Goal: Find specific page/section: Find specific page/section

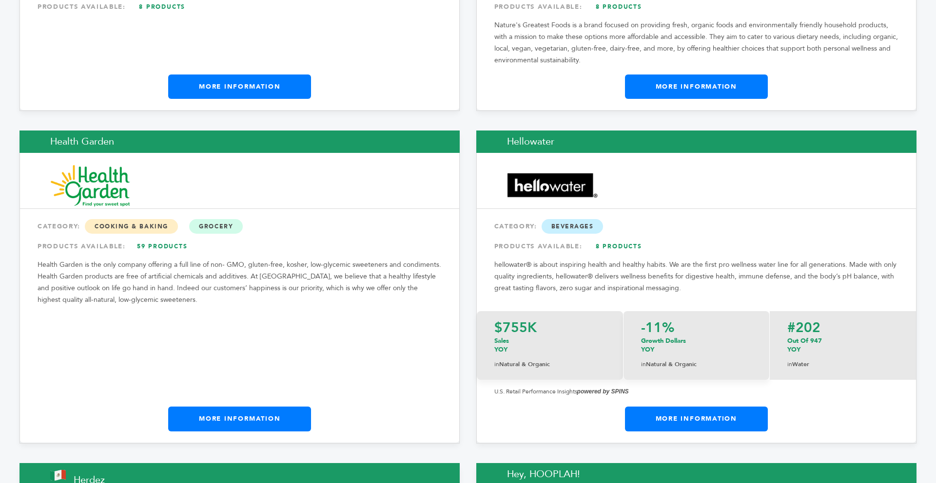
scroll to position [6508, 0]
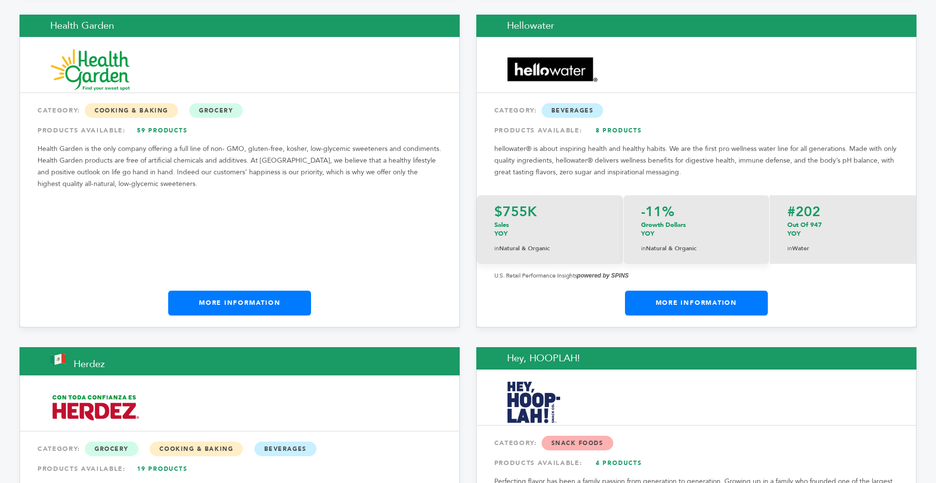
drag, startPoint x: 935, startPoint y: 22, endPoint x: 925, endPoint y: 308, distance: 285.8
click at [271, 291] on link "More Information" at bounding box center [239, 303] width 143 height 24
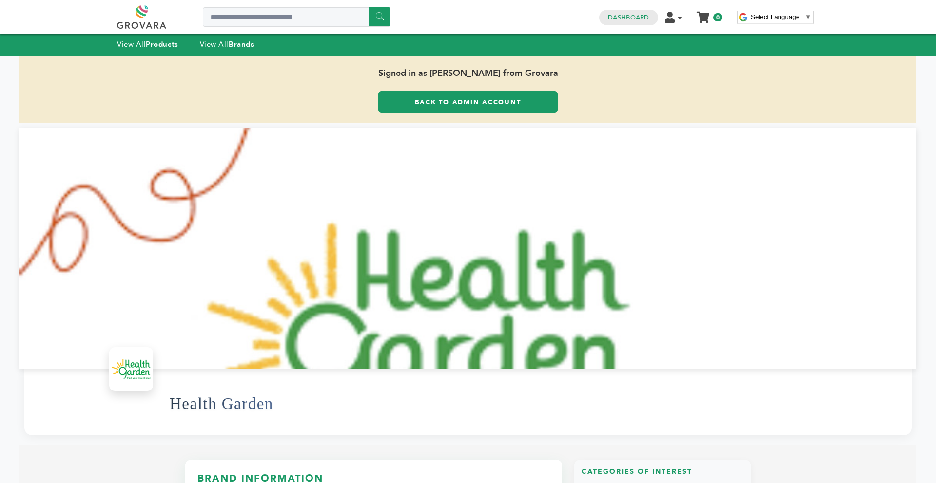
click at [236, 39] on div "View All Products View All Brands" at bounding box center [195, 45] width 156 height 13
click at [234, 41] on strong "Brands" at bounding box center [241, 44] width 25 height 10
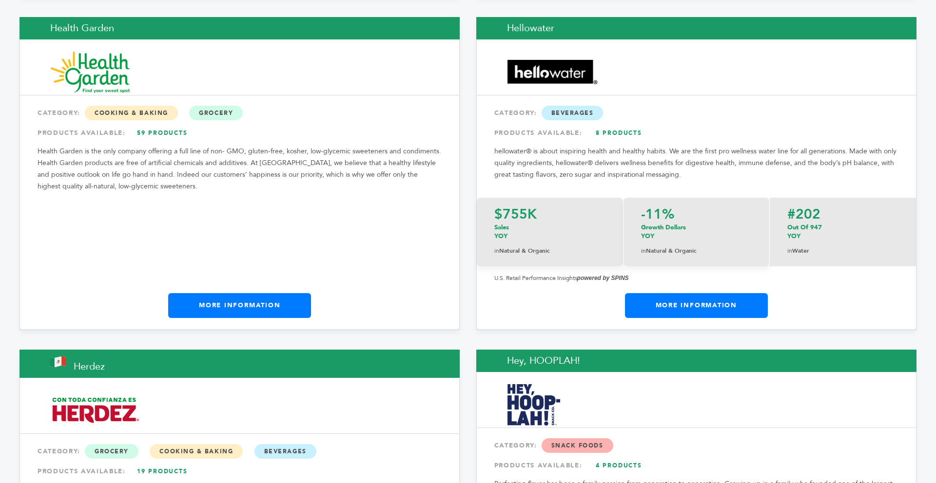
scroll to position [6486, 0]
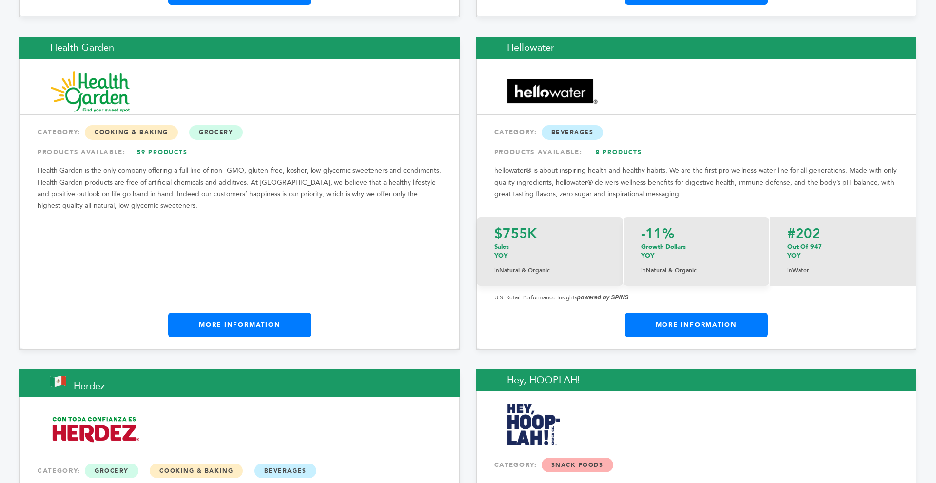
click at [697, 313] on link "More Information" at bounding box center [696, 325] width 143 height 24
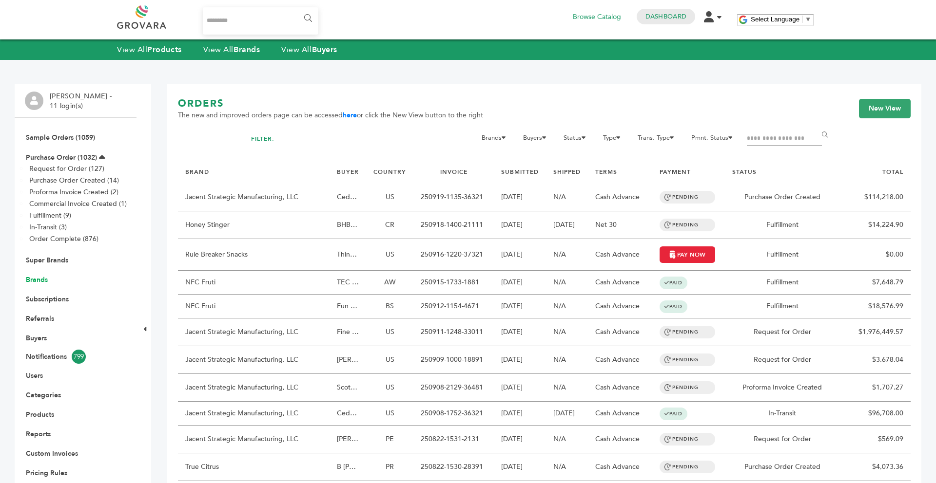
click at [39, 277] on link "Brands" at bounding box center [37, 279] width 22 height 9
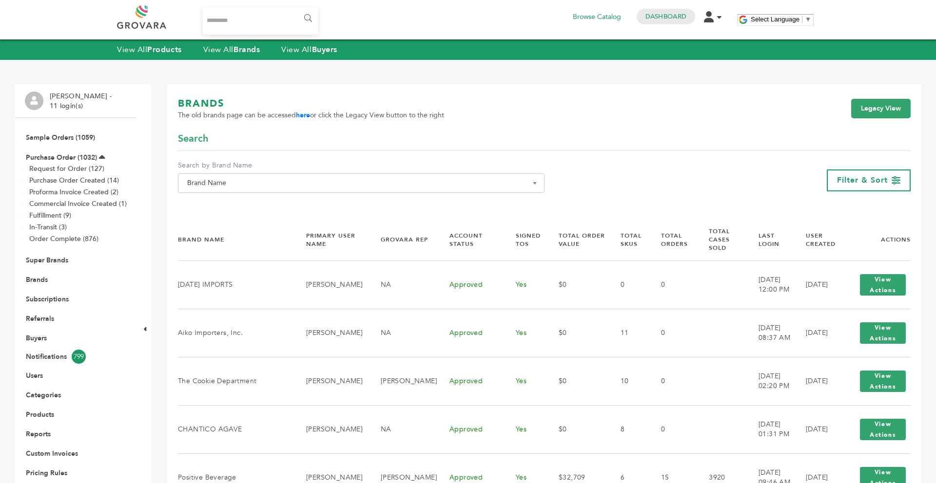
click at [391, 189] on span "Brand Name" at bounding box center [361, 183] width 356 height 14
click at [350, 204] on input "Search" at bounding box center [361, 201] width 362 height 12
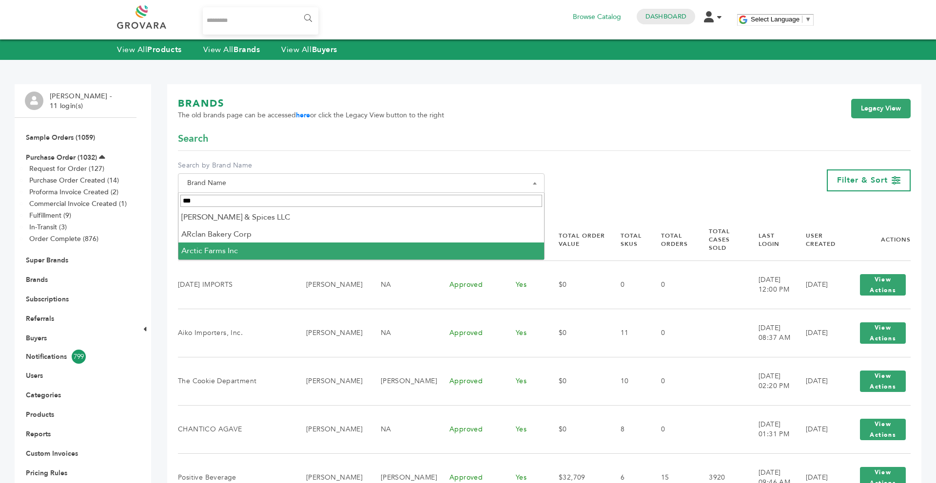
type input "***"
select select "**********"
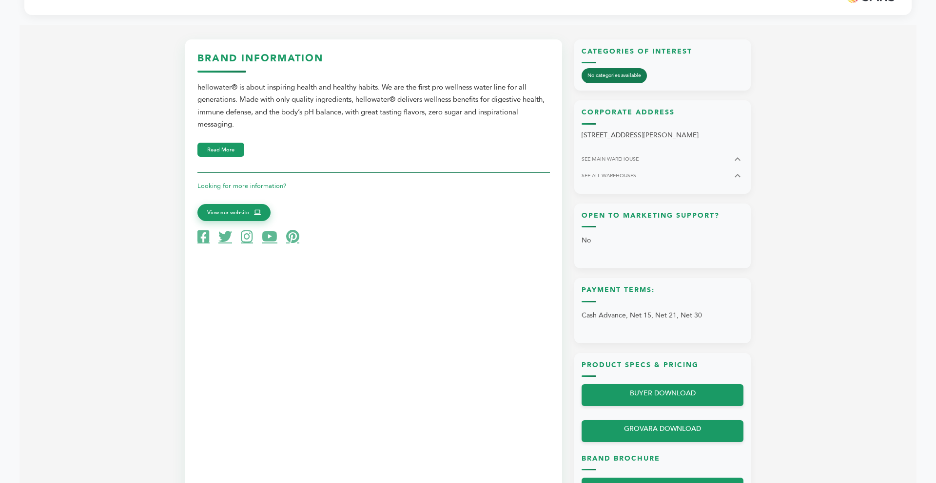
scroll to position [507, 0]
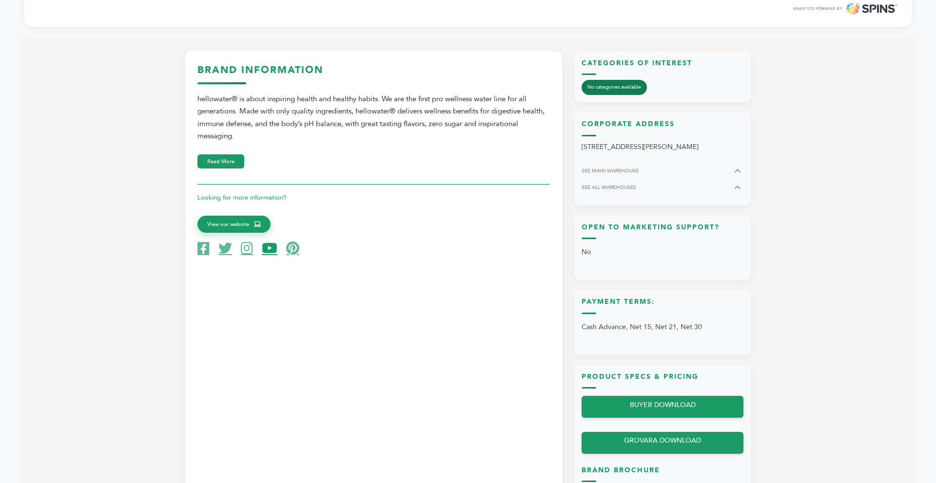
click at [273, 249] on icon at bounding box center [270, 249] width 16 height 14
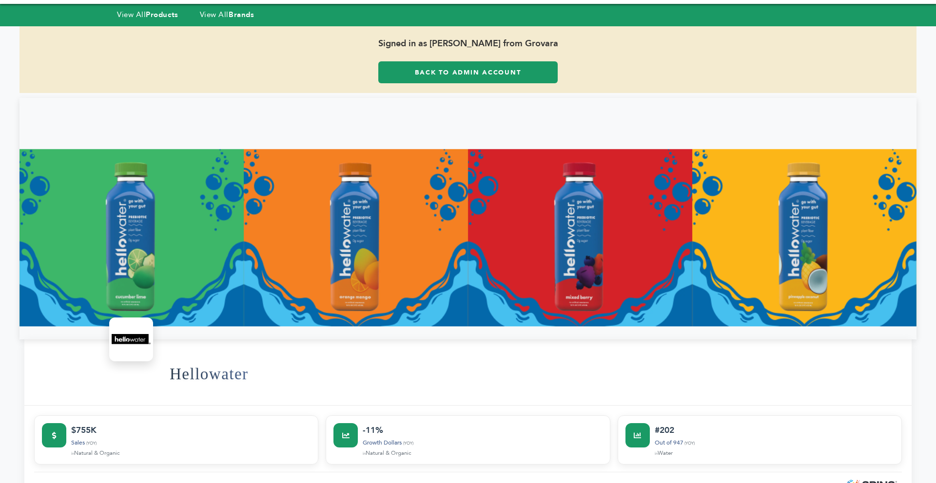
scroll to position [0, 0]
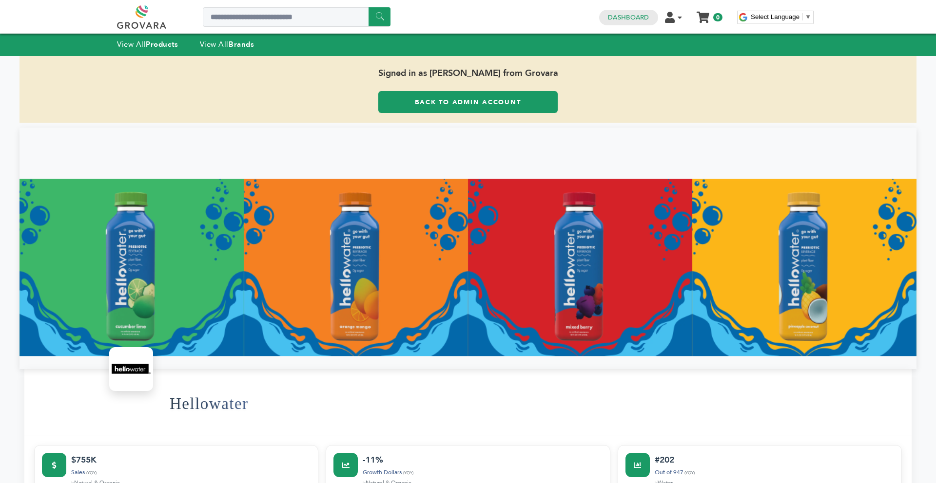
click at [459, 105] on link "Back to Admin Account" at bounding box center [467, 102] width 179 height 22
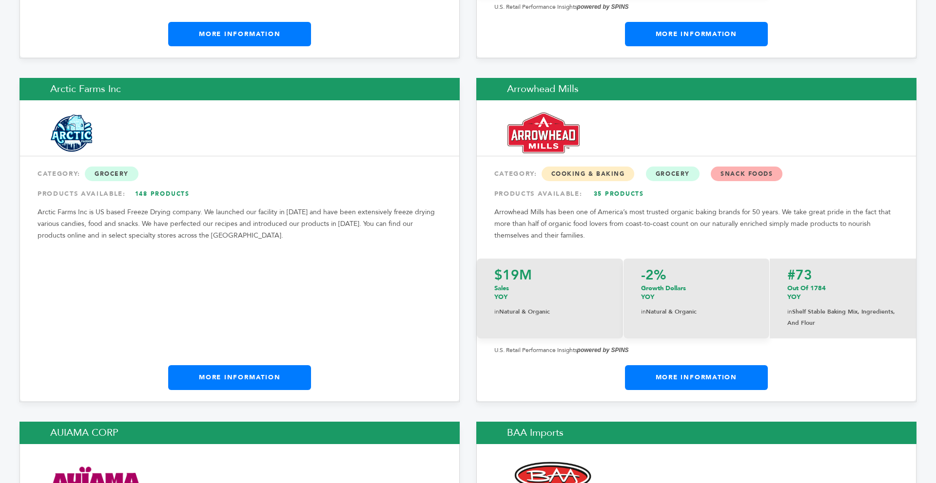
scroll to position [1509, 0]
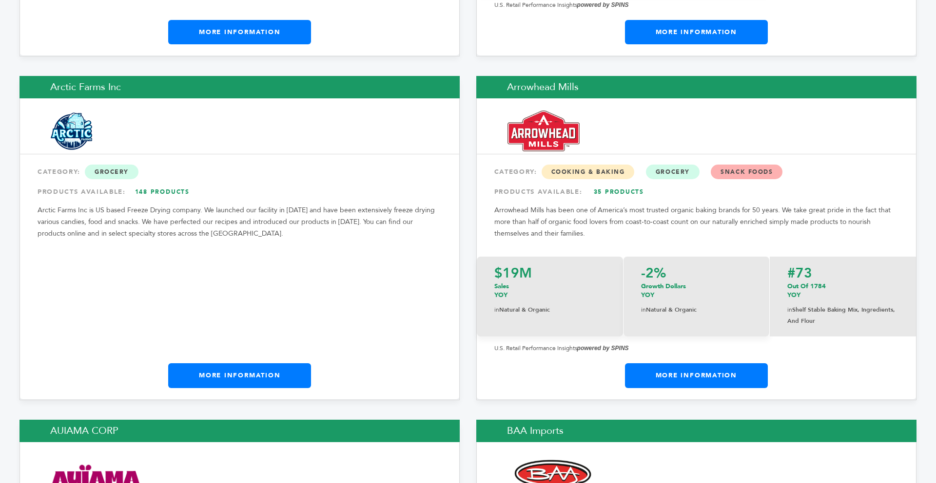
click at [224, 364] on link "More Information" at bounding box center [239, 376] width 143 height 24
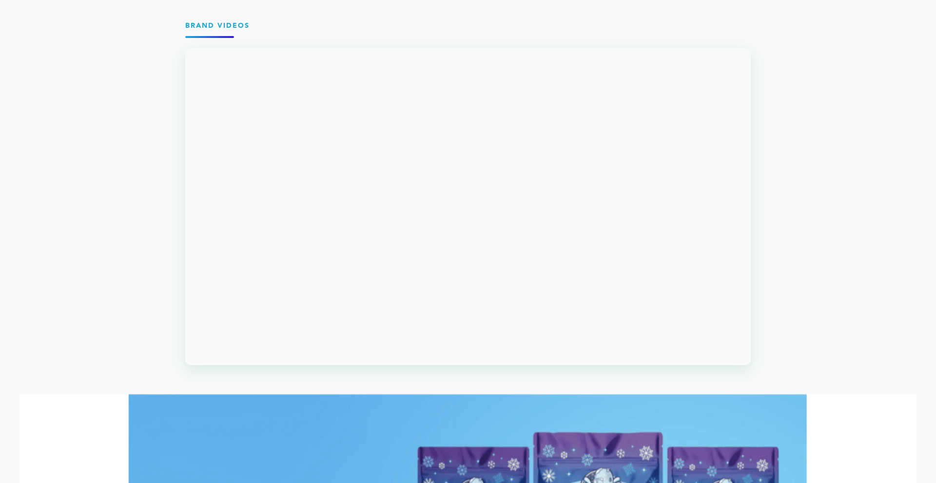
scroll to position [916, 0]
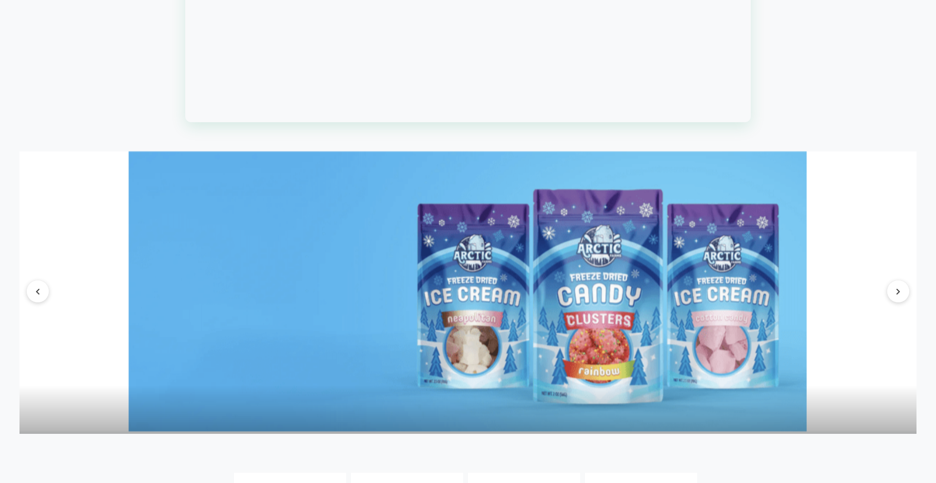
scroll to position [1150, 0]
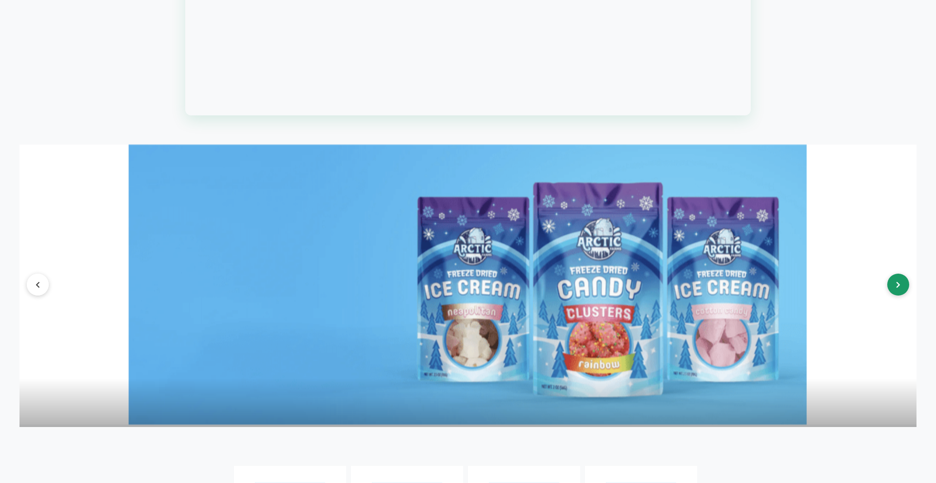
click at [896, 288] on icon at bounding box center [898, 285] width 4 height 7
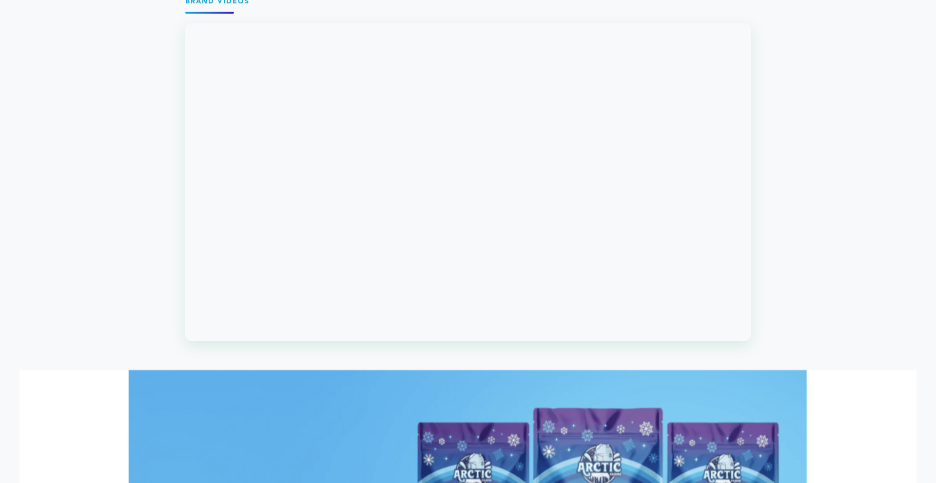
scroll to position [936, 0]
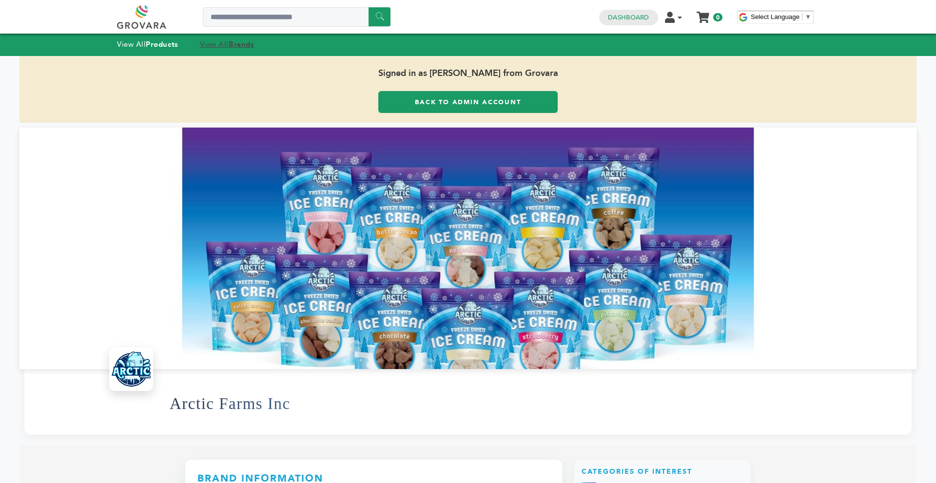
click at [241, 45] on strong "Brands" at bounding box center [241, 44] width 25 height 10
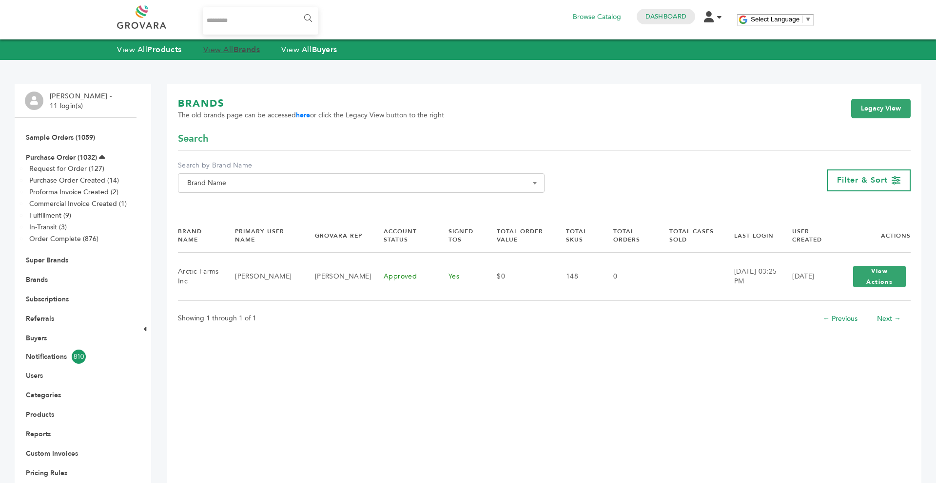
click at [245, 52] on strong "Brands" at bounding box center [246, 49] width 26 height 11
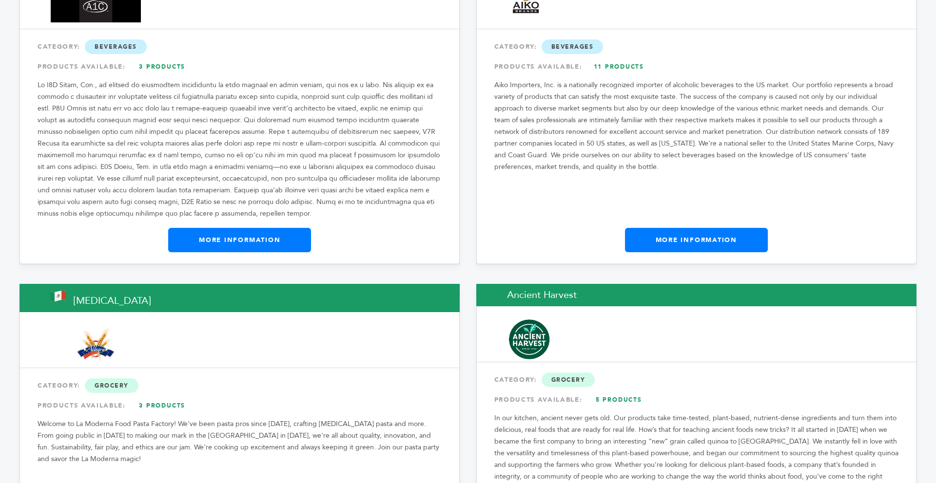
scroll to position [897, 0]
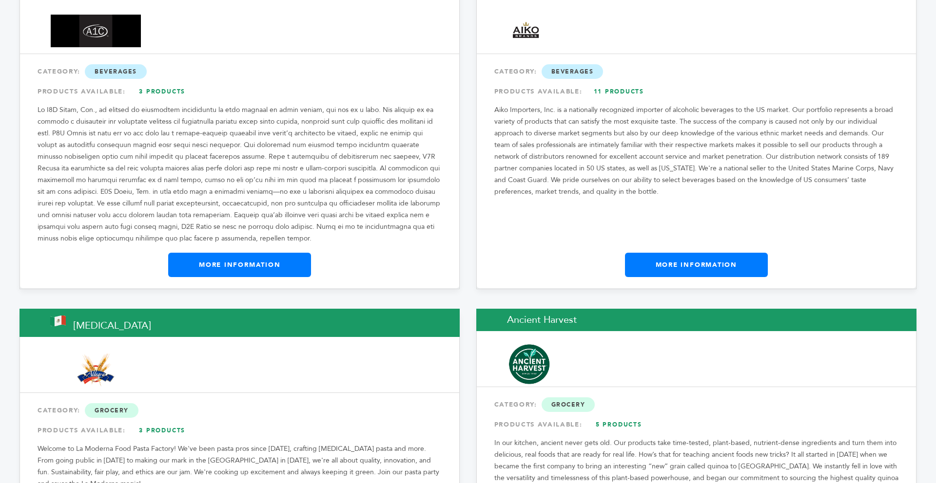
click at [208, 253] on link "More Information" at bounding box center [239, 265] width 143 height 24
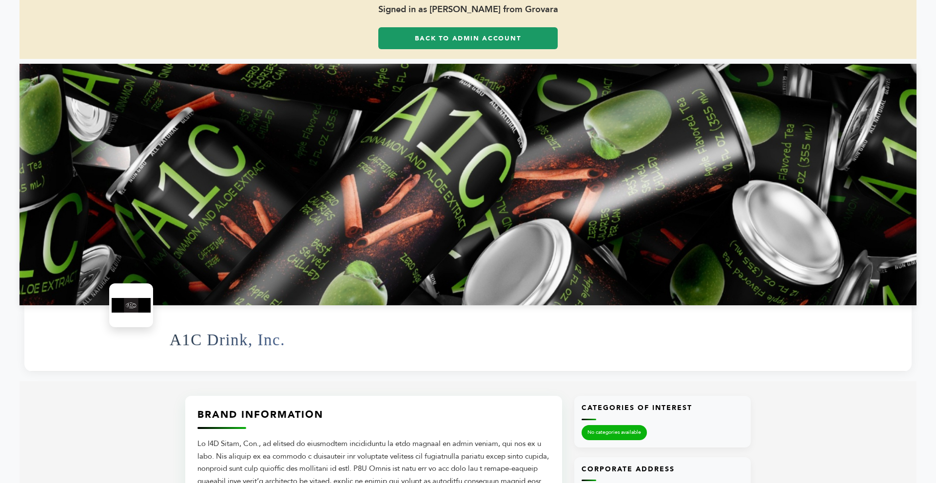
scroll to position [39, 0]
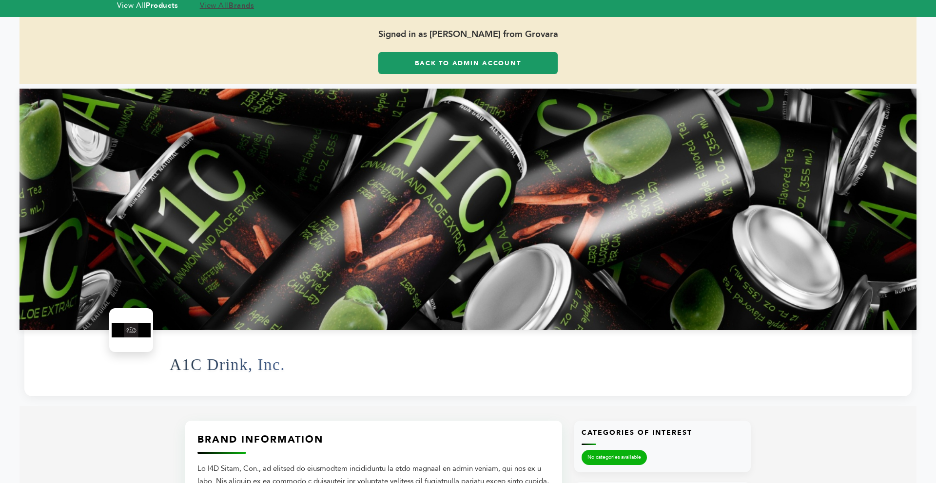
click at [238, 7] on strong "Brands" at bounding box center [241, 5] width 25 height 10
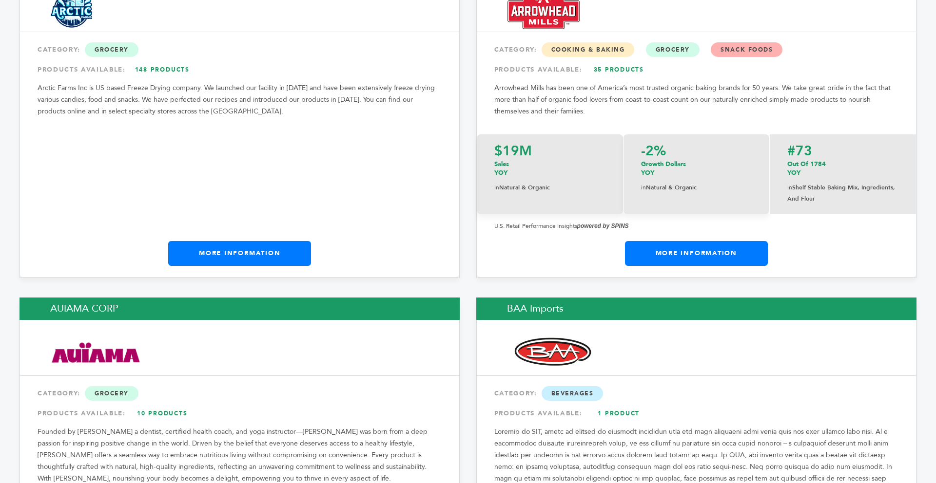
scroll to position [1637, 0]
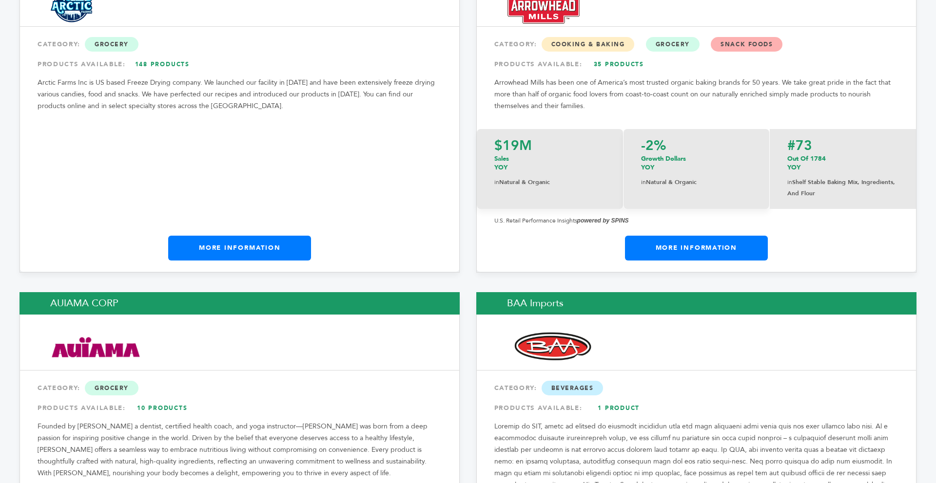
click at [653, 236] on link "More Information" at bounding box center [696, 248] width 143 height 24
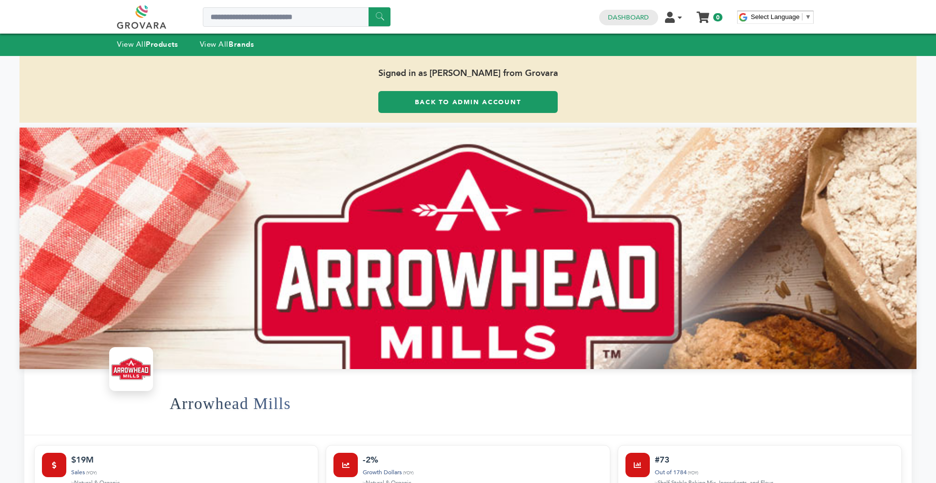
click at [227, 50] on div "View All Products View All Brands" at bounding box center [195, 45] width 156 height 13
click at [229, 40] on link "View All Brands" at bounding box center [227, 44] width 55 height 10
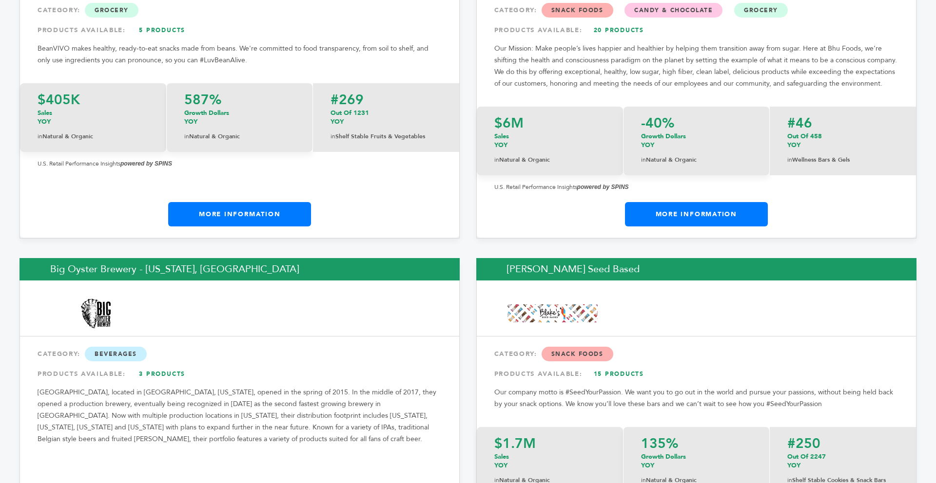
scroll to position [2729, 0]
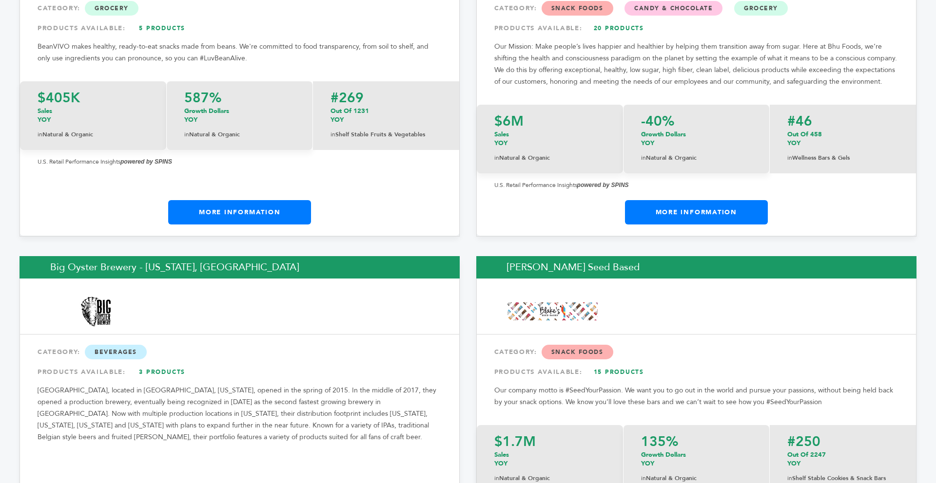
click at [652, 200] on link "More Information" at bounding box center [696, 212] width 143 height 24
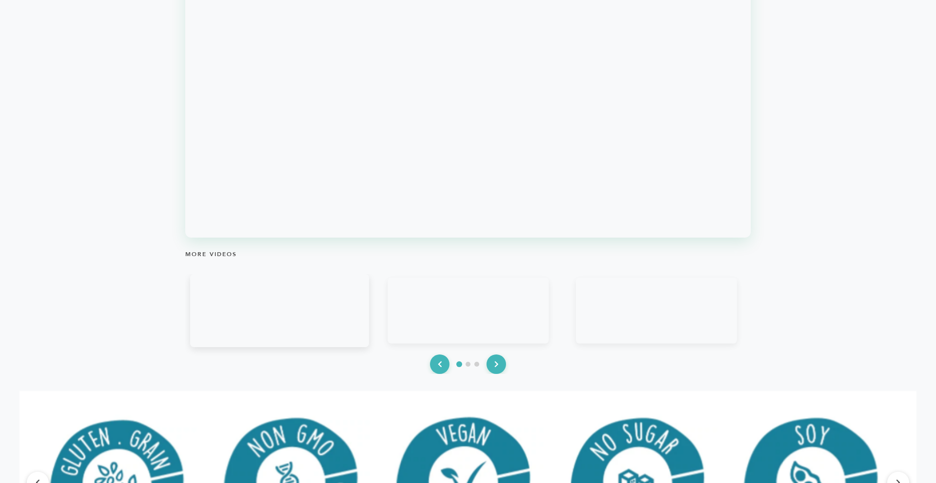
scroll to position [1248, 0]
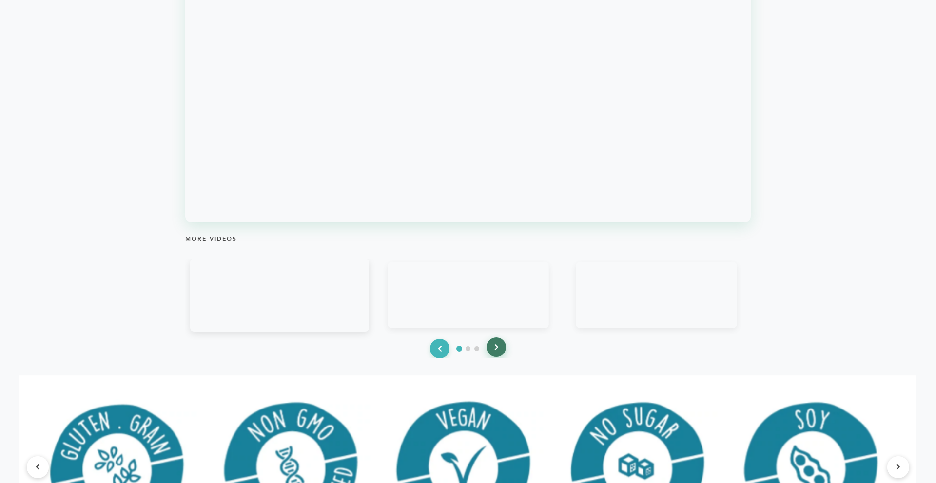
click at [492, 350] on button at bounding box center [495, 347] width 19 height 19
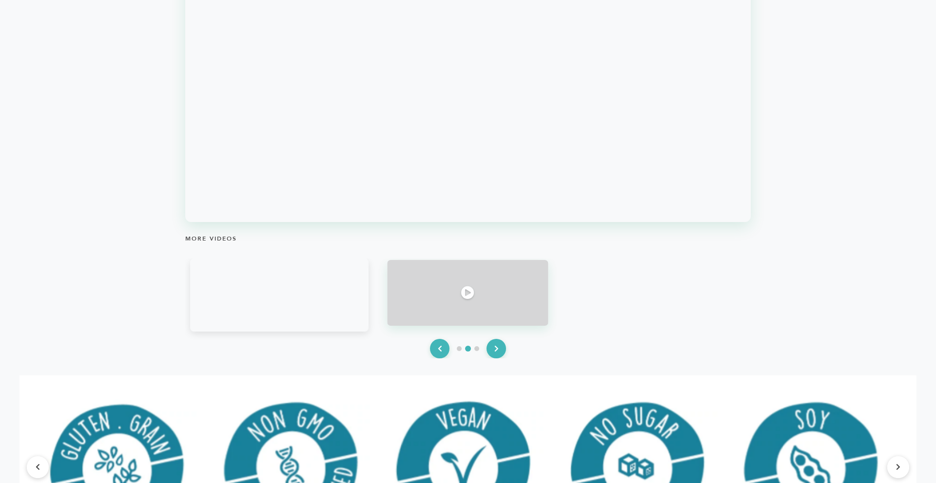
click at [458, 299] on div at bounding box center [467, 293] width 161 height 66
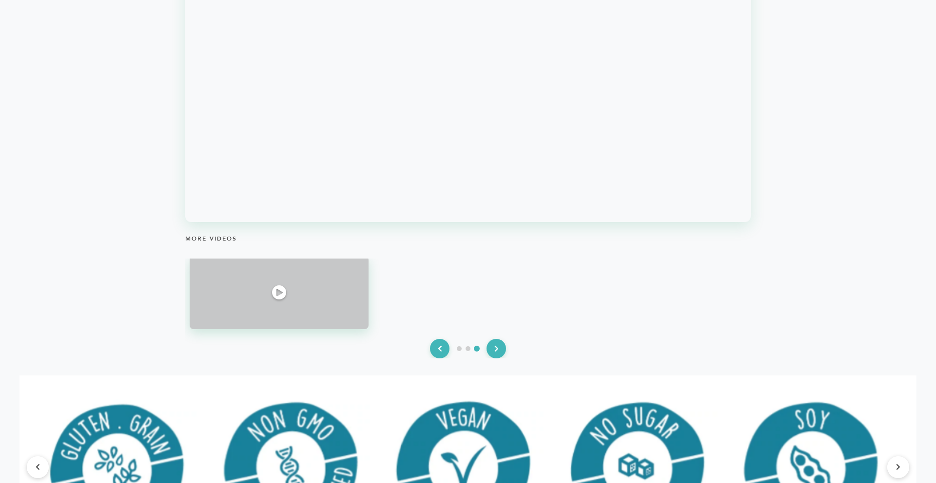
click at [284, 296] on icon at bounding box center [279, 293] width 15 height 15
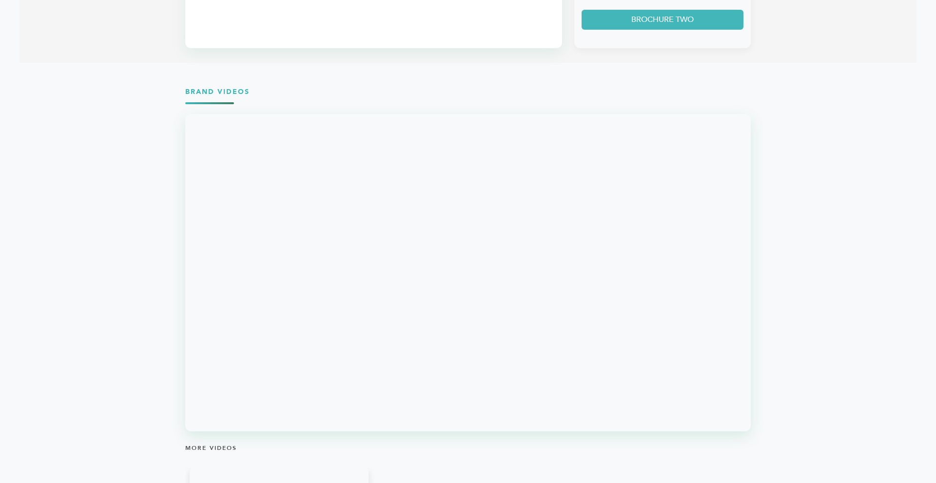
scroll to position [1033, 0]
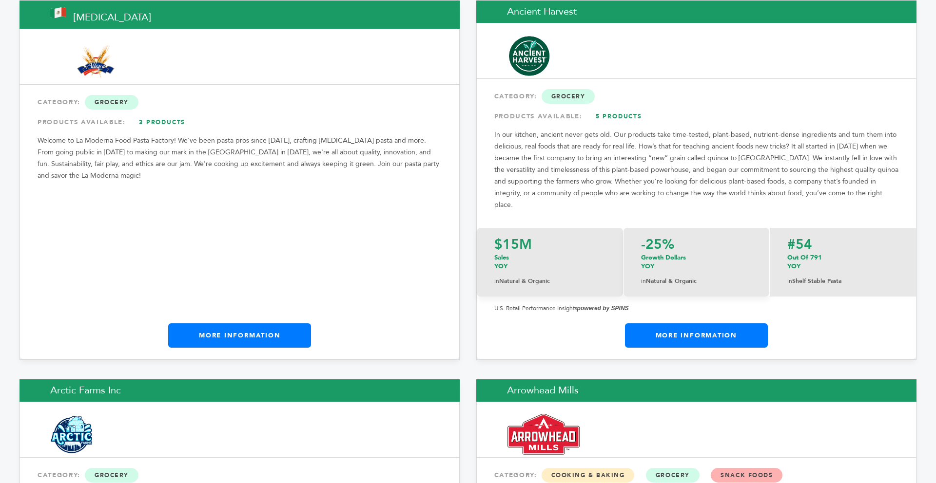
scroll to position [1331, 0]
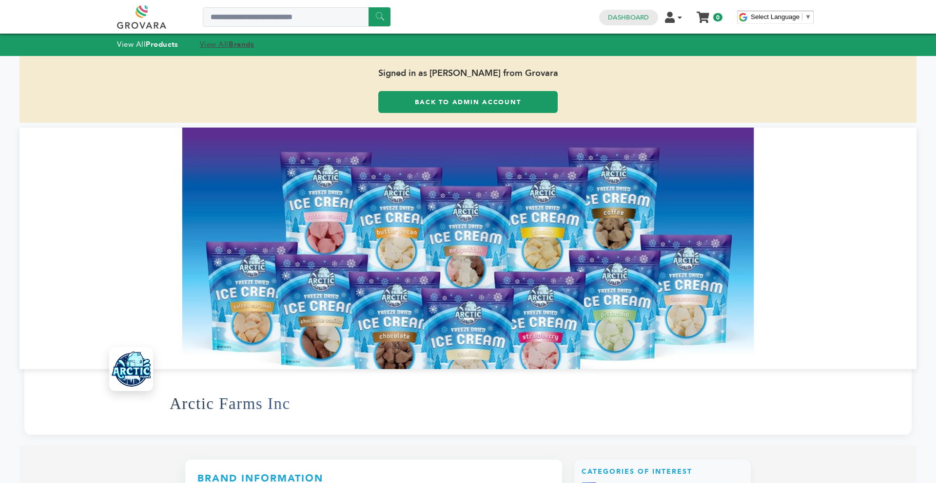
click at [237, 39] on strong "Brands" at bounding box center [241, 44] width 25 height 10
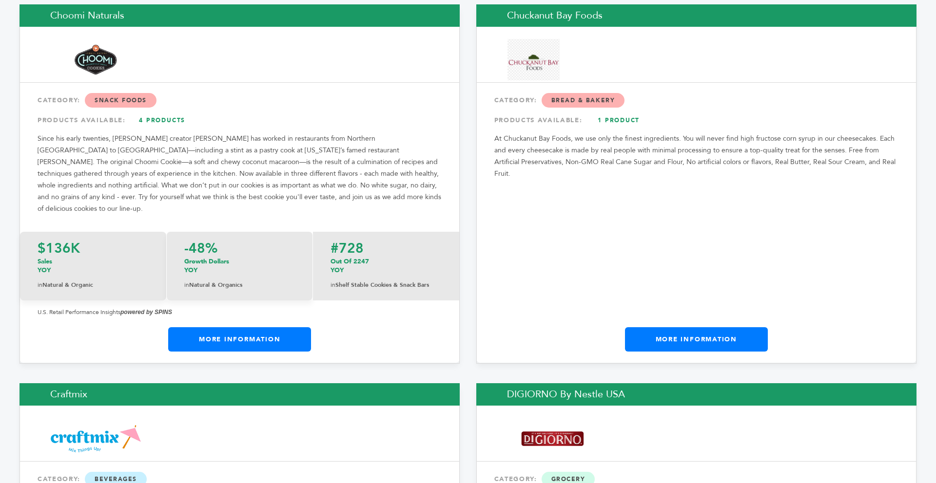
scroll to position [4295, 0]
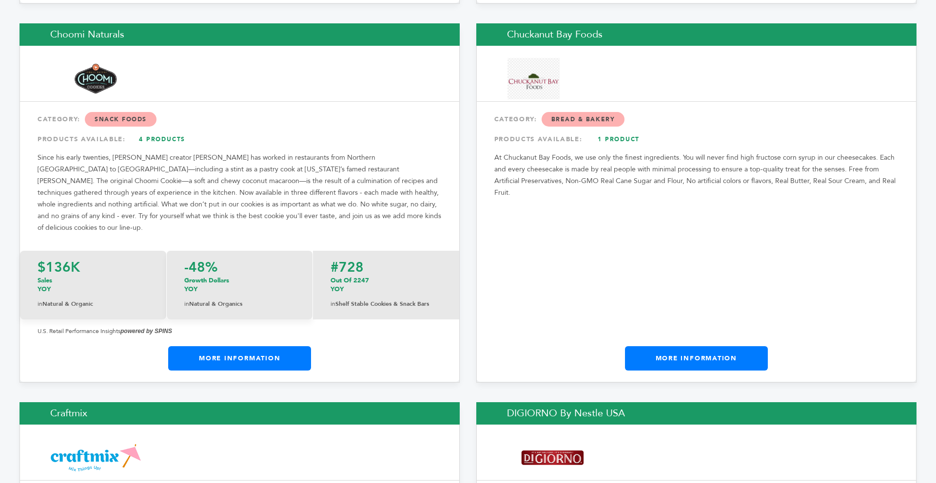
click at [711, 347] on link "More Information" at bounding box center [696, 359] width 143 height 24
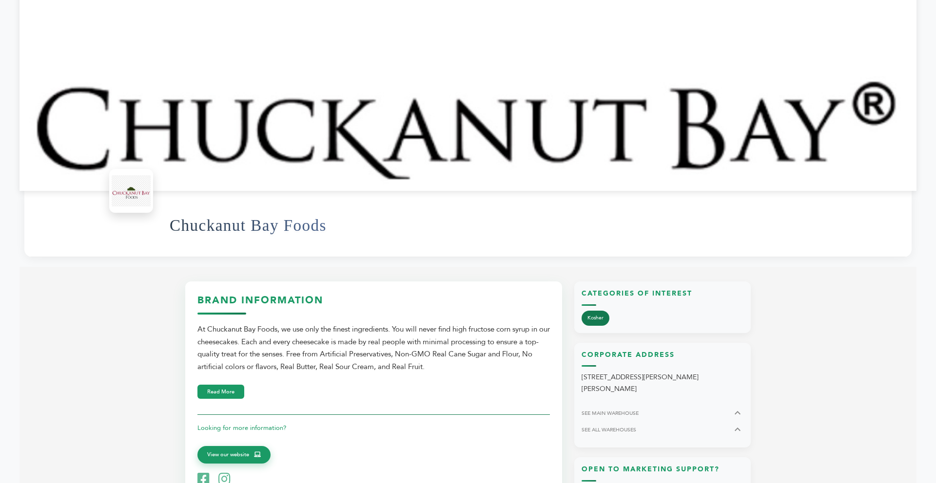
scroll to position [156, 0]
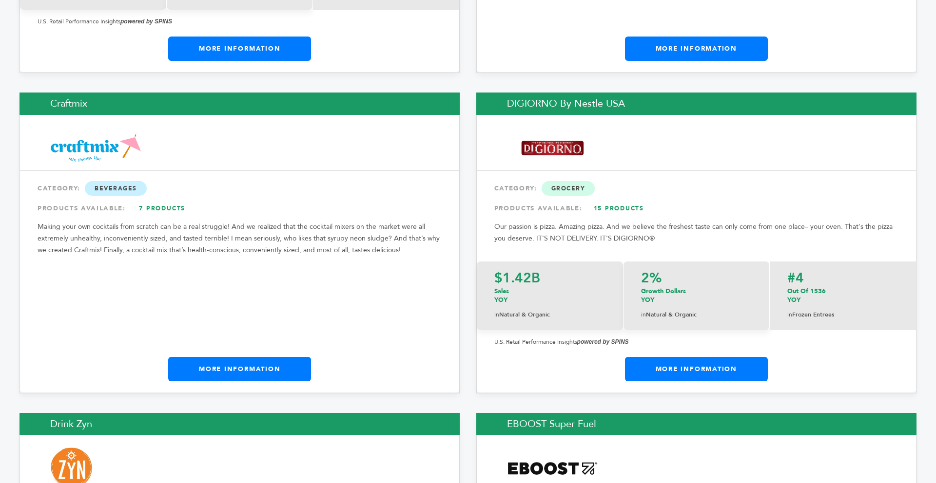
scroll to position [4637, 0]
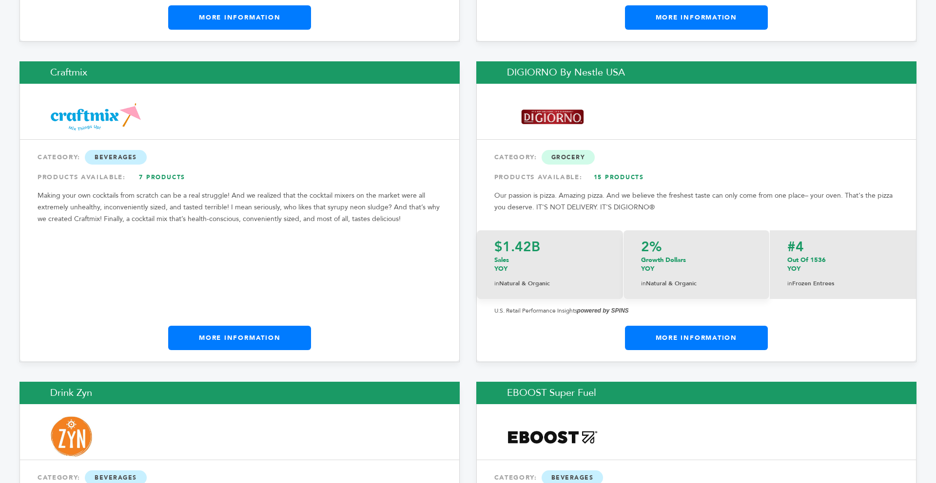
click at [215, 326] on link "More Information" at bounding box center [239, 338] width 143 height 24
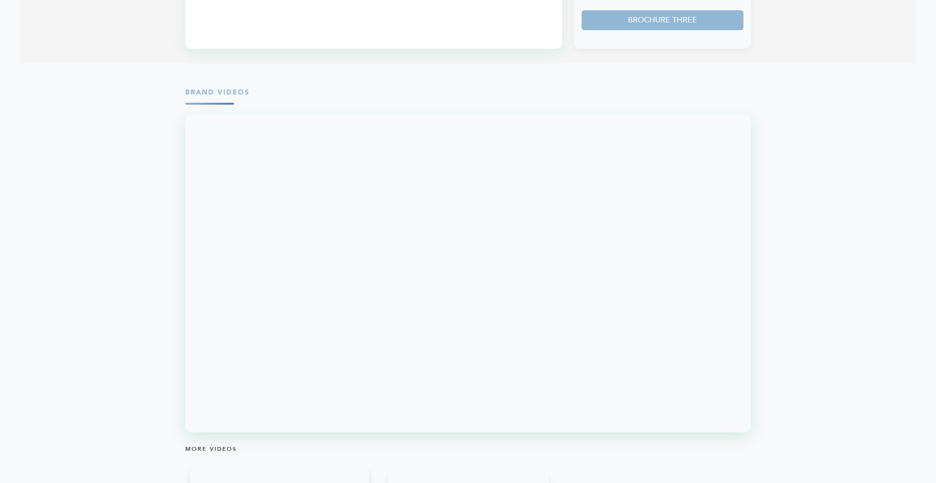
scroll to position [994, 0]
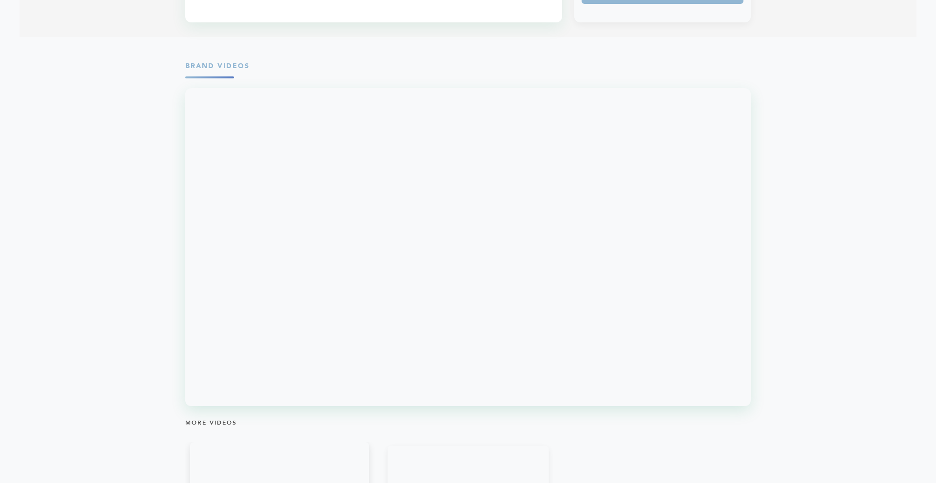
click at [134, 154] on section "Brand Videos More Videos" at bounding box center [467, 302] width 897 height 510
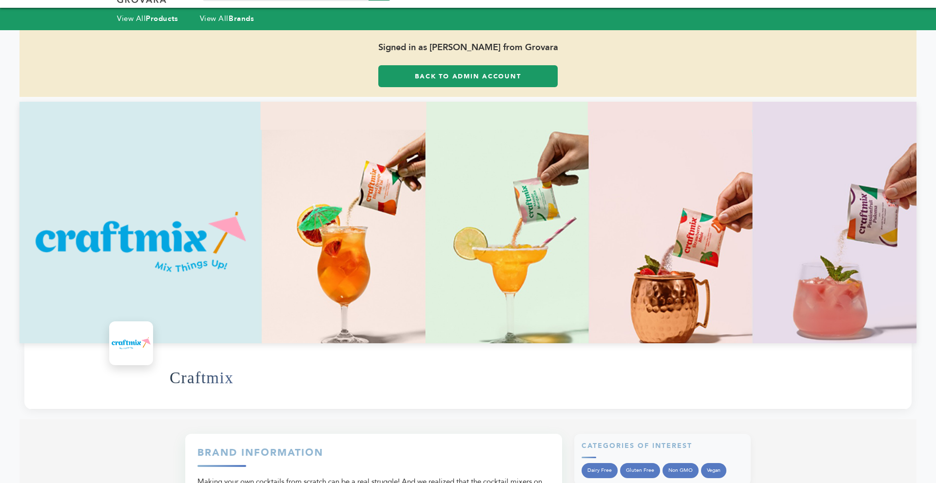
scroll to position [0, 0]
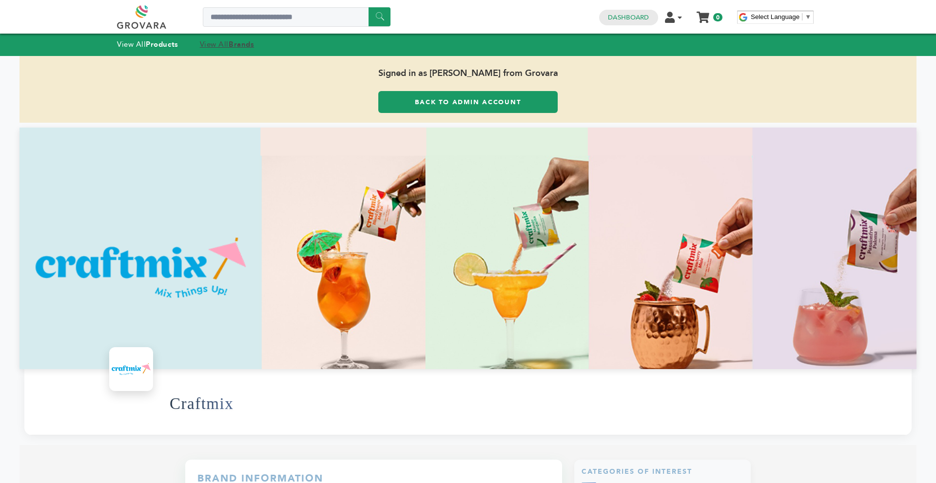
click at [234, 46] on strong "Brands" at bounding box center [241, 44] width 25 height 10
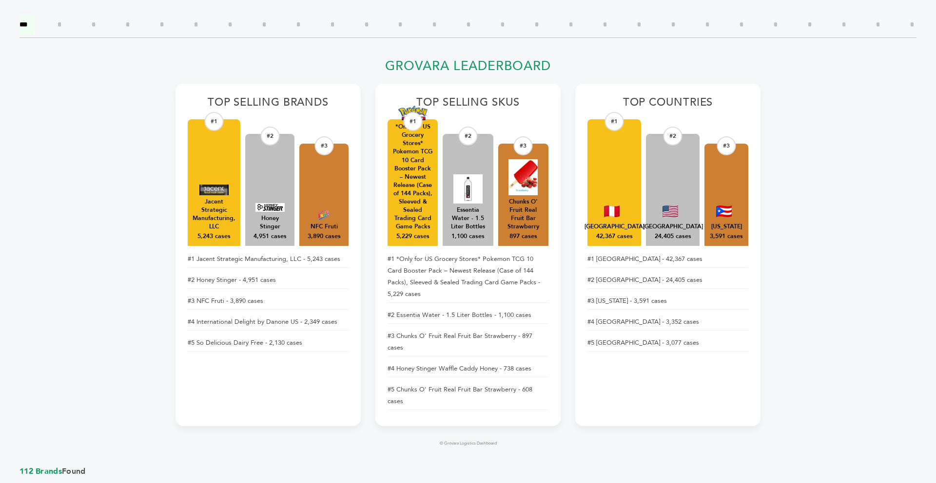
scroll to position [896, 0]
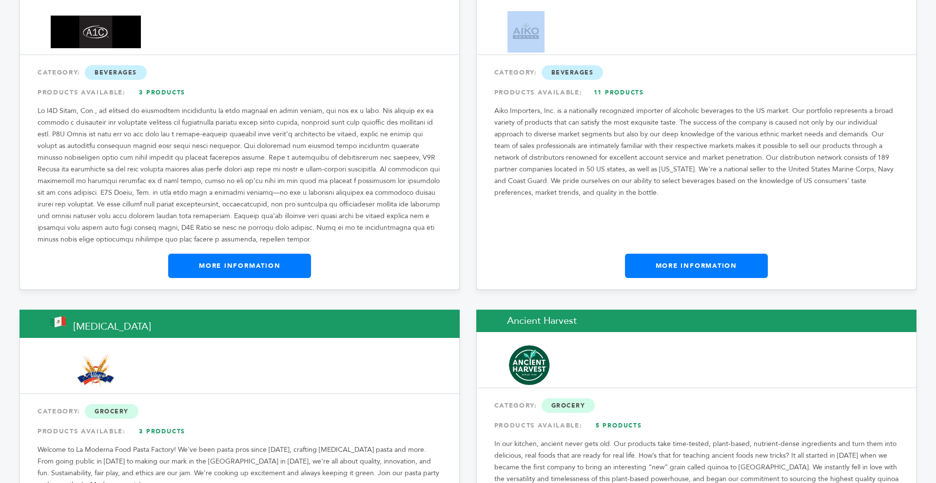
drag, startPoint x: 935, startPoint y: 30, endPoint x: 935, endPoint y: 50, distance: 20.0
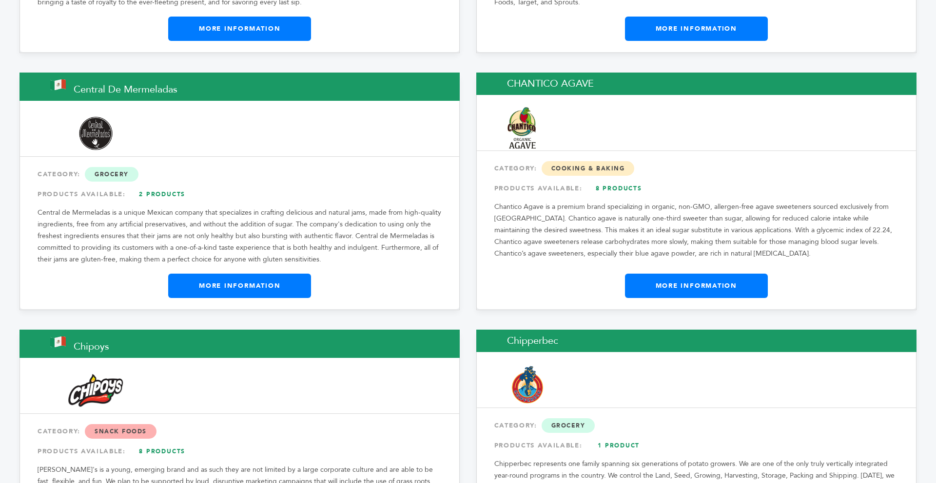
scroll to position [3892, 0]
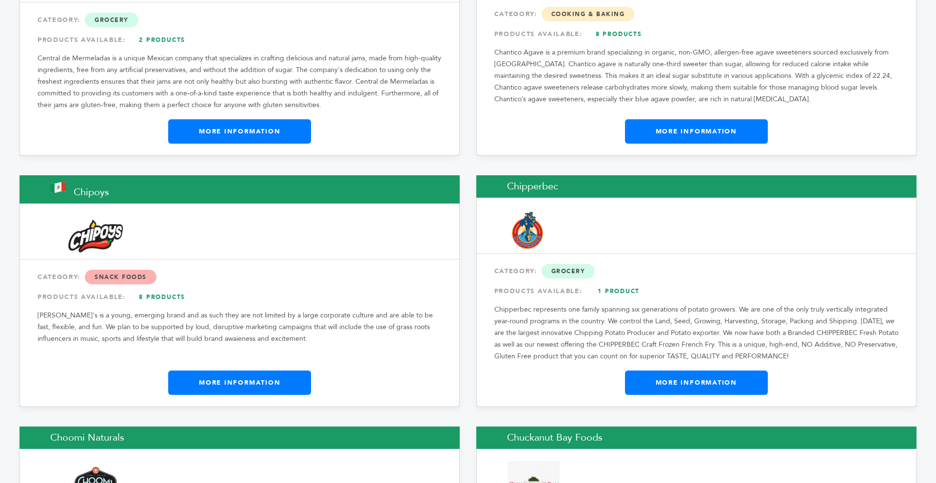
click at [291, 371] on link "More Information" at bounding box center [239, 383] width 143 height 24
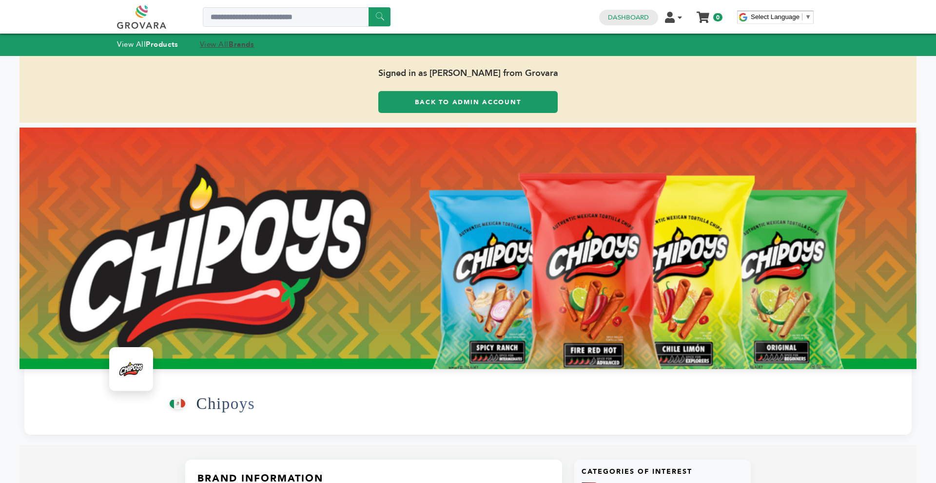
click at [247, 44] on strong "Brands" at bounding box center [241, 44] width 25 height 10
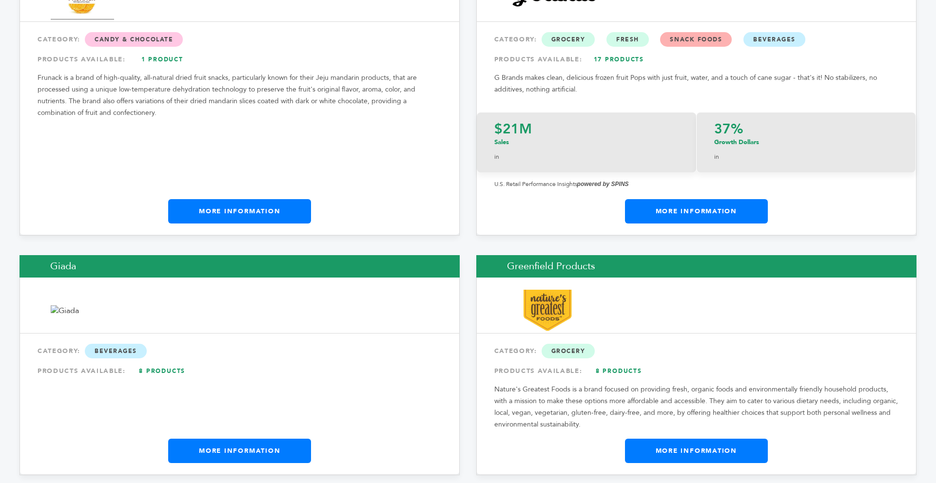
scroll to position [5873, 0]
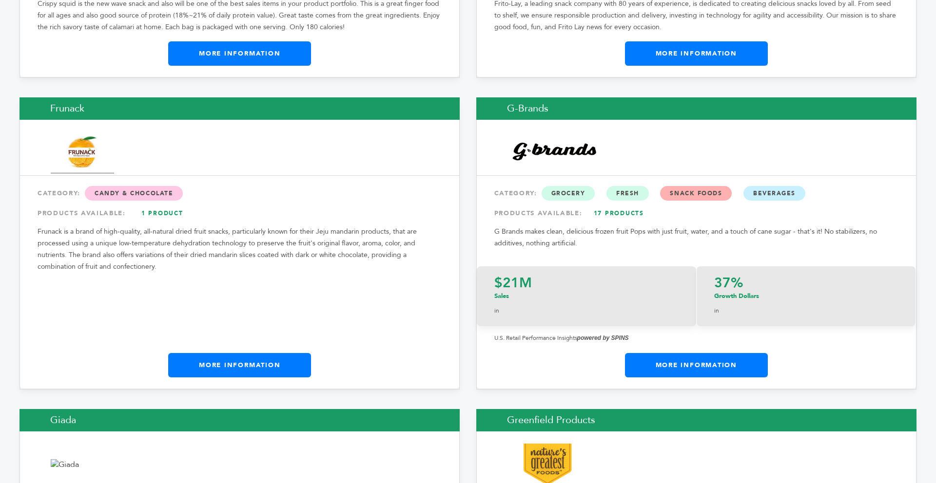
click at [282, 353] on link "More Information" at bounding box center [239, 365] width 143 height 24
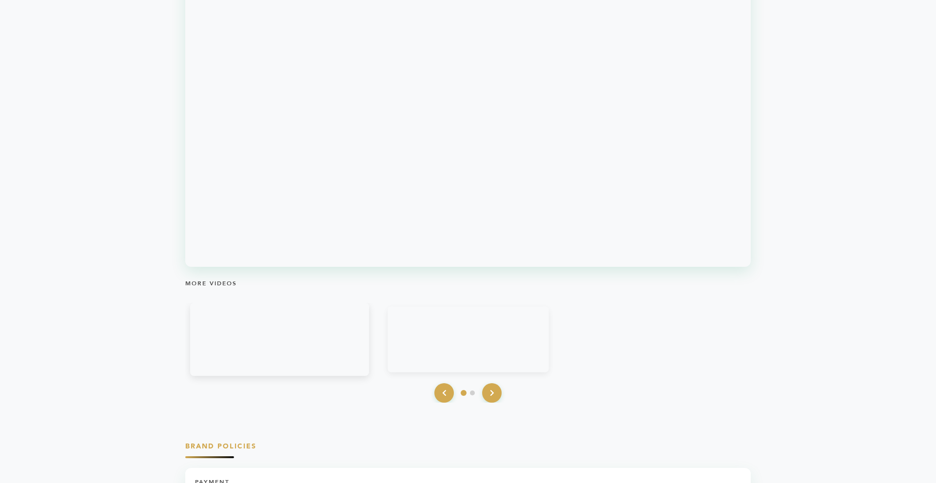
scroll to position [1072, 0]
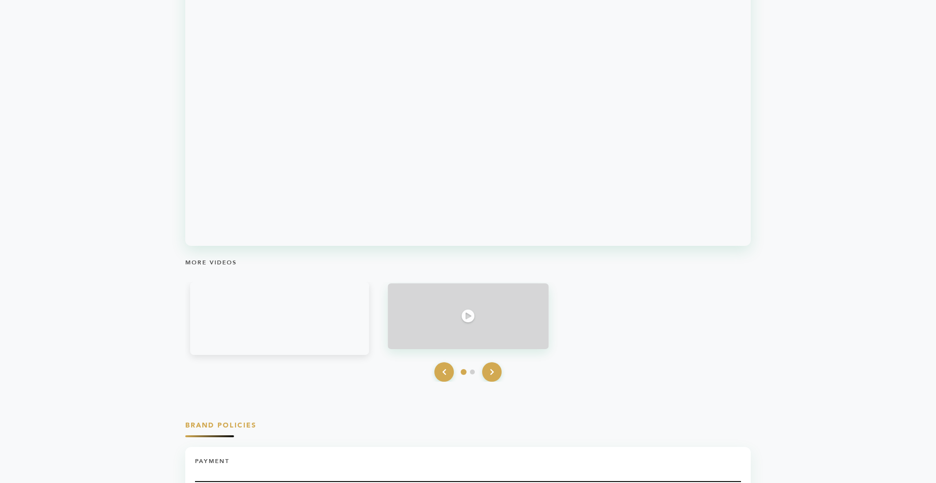
click at [422, 309] on div at bounding box center [467, 317] width 161 height 66
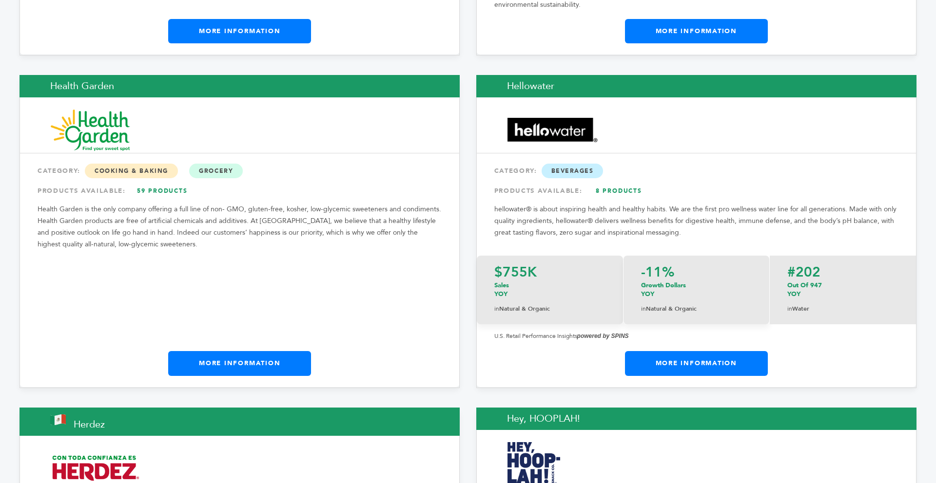
scroll to position [6449, 0]
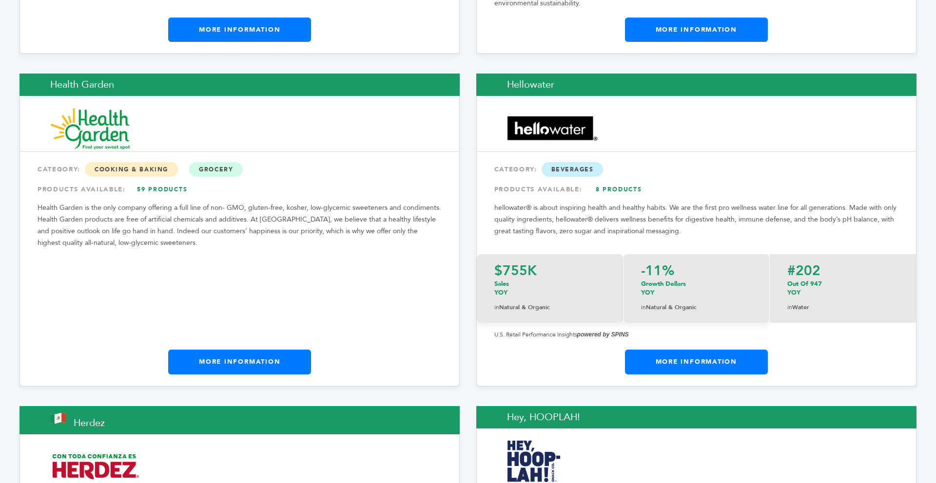
click at [297, 350] on link "More Information" at bounding box center [239, 362] width 143 height 24
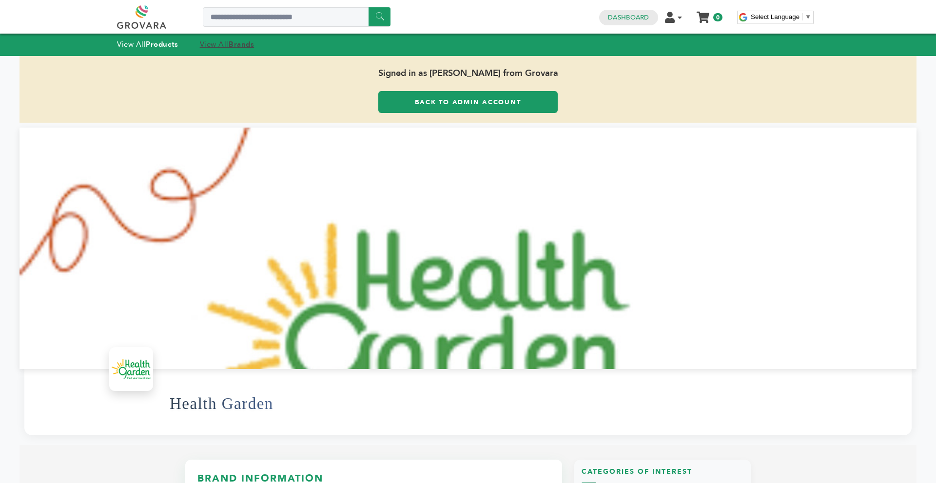
click at [251, 44] on strong "Brands" at bounding box center [241, 44] width 25 height 10
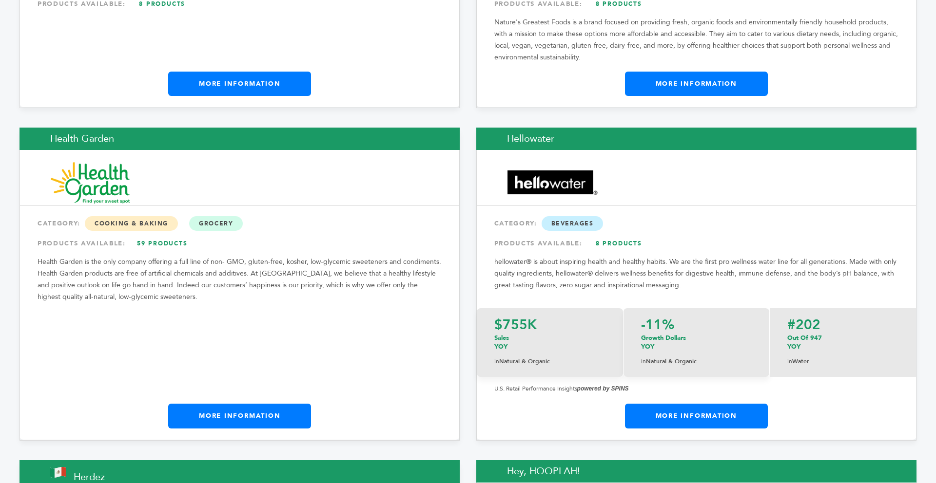
scroll to position [6414, 0]
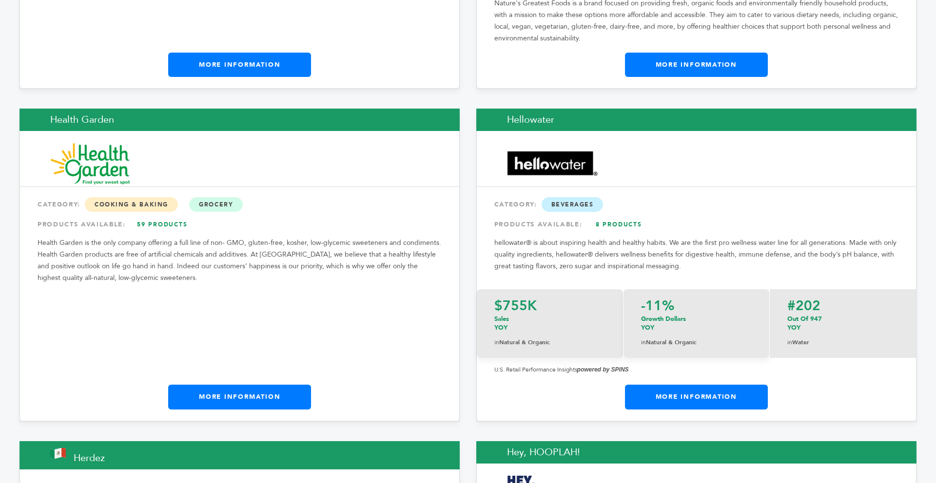
click at [304, 385] on link "More Information" at bounding box center [239, 397] width 143 height 24
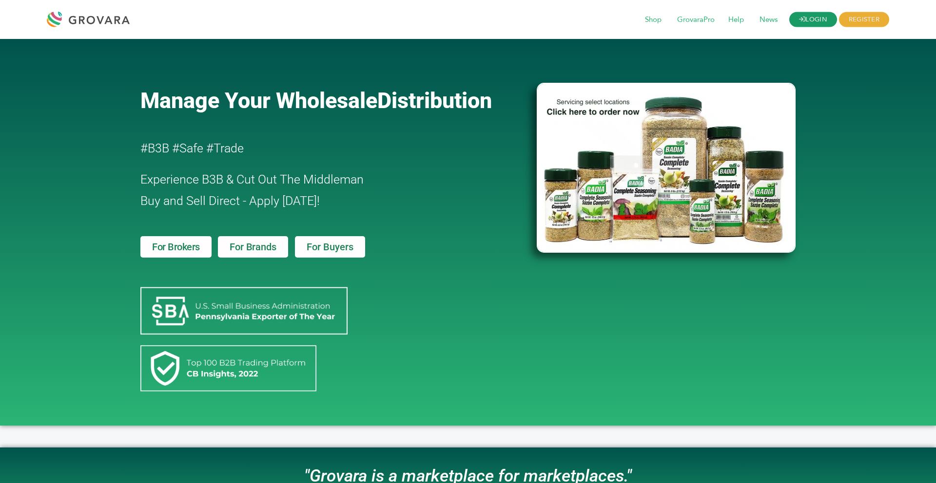
click at [817, 25] on link "LOGIN" at bounding box center [813, 19] width 48 height 15
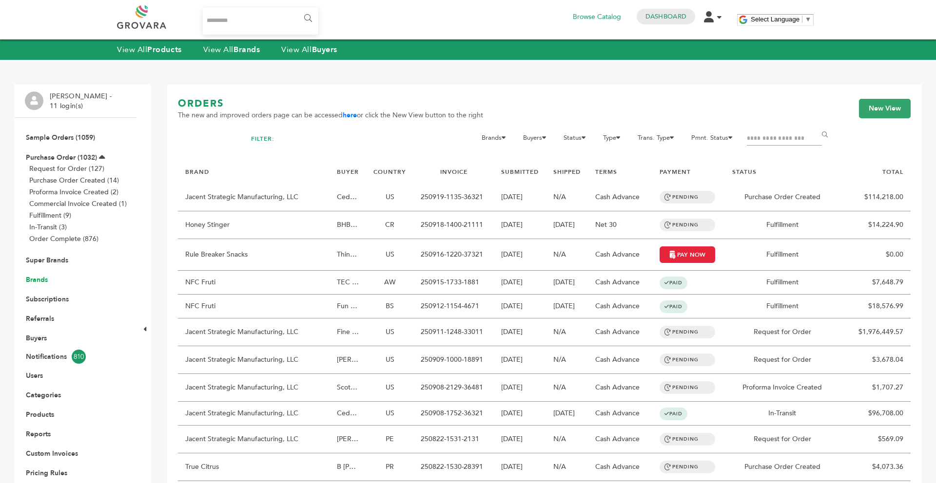
click at [38, 282] on link "Brands" at bounding box center [37, 279] width 22 height 9
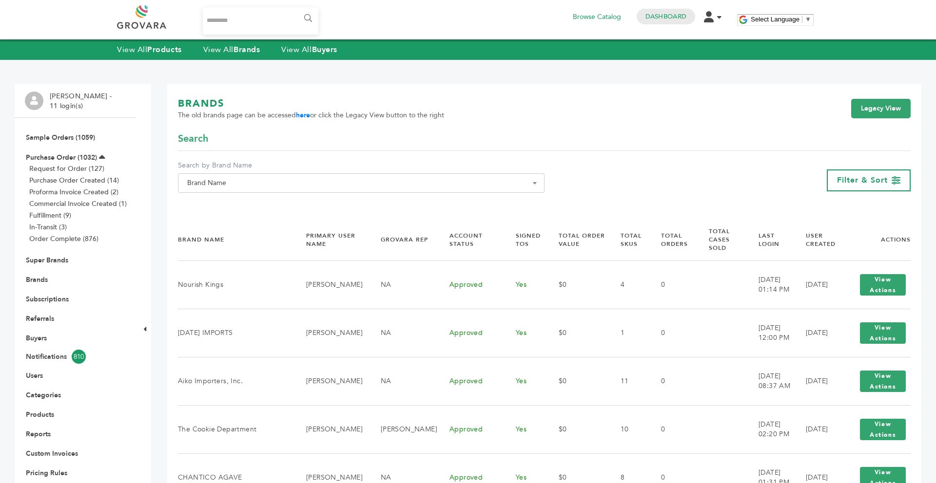
click at [349, 189] on span "Brand Name" at bounding box center [361, 183] width 356 height 14
click at [289, 206] on input "Search" at bounding box center [361, 201] width 362 height 12
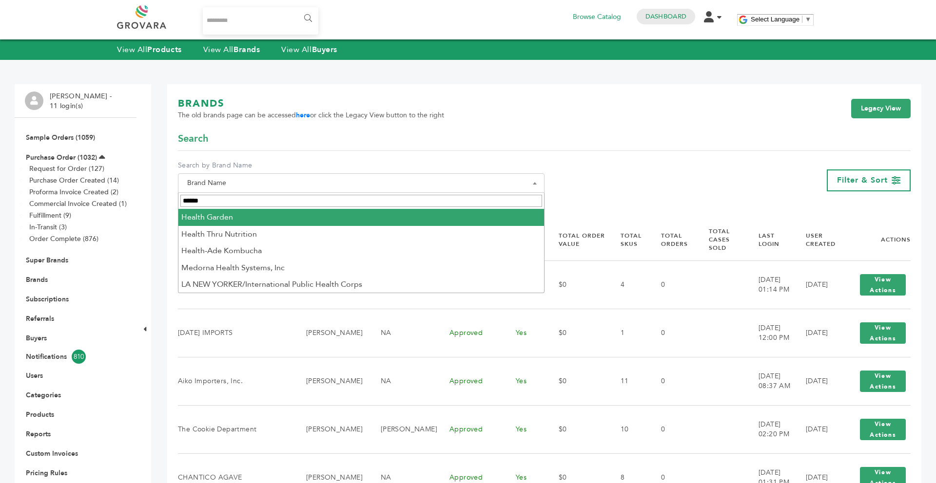
type input "******"
select select "**********"
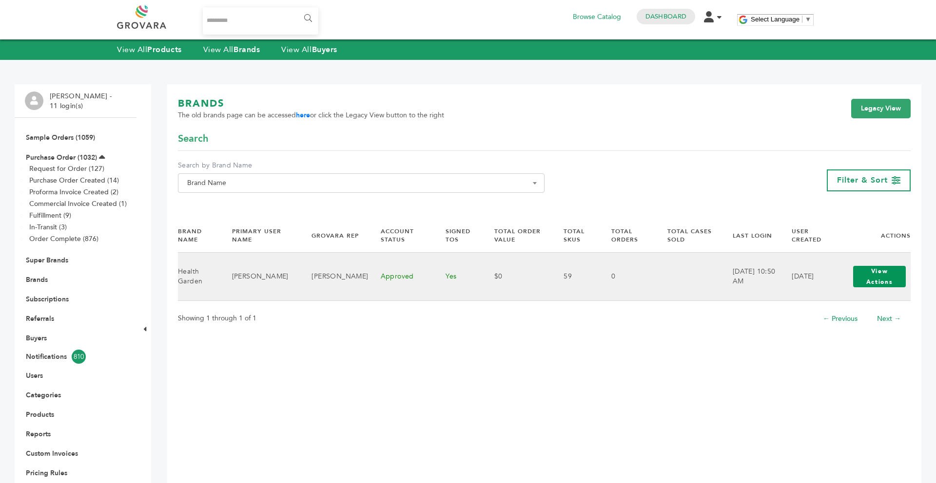
click at [868, 277] on button "View Actions" at bounding box center [879, 276] width 53 height 21
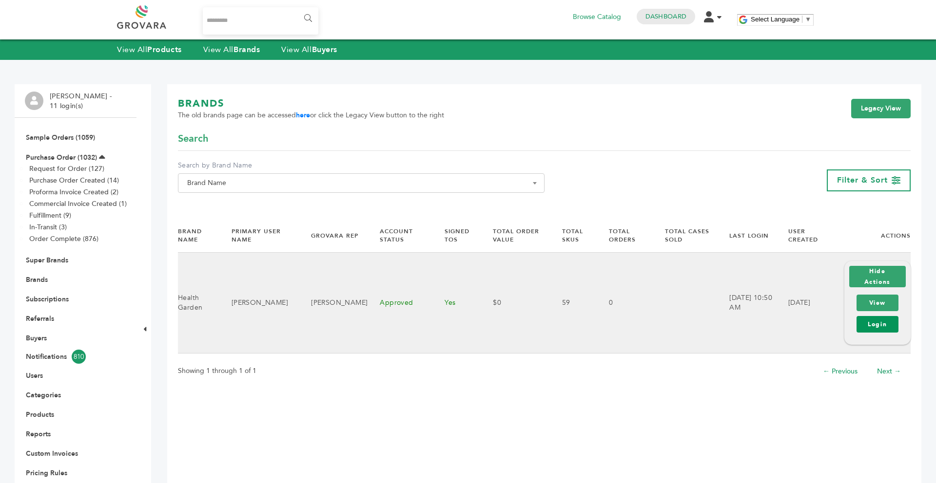
click at [870, 321] on link "Login" at bounding box center [877, 324] width 42 height 17
